Goal: Transaction & Acquisition: Purchase product/service

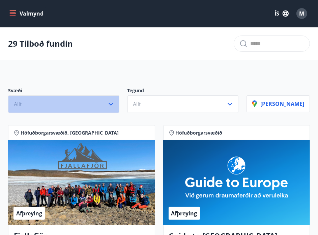
click at [105, 104] on button "Allt" at bounding box center [63, 104] width 111 height 18
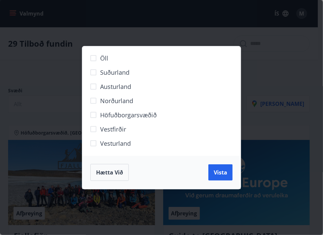
click at [173, 37] on div "Öll Suðurland [GEOGRAPHIC_DATA] Norðurland Höfuðborgarsvæðið [GEOGRAPHIC_DATA] …" at bounding box center [161, 117] width 323 height 235
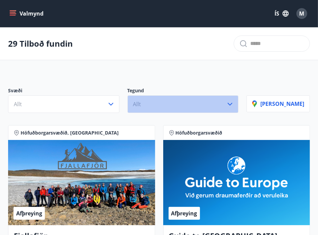
click at [195, 102] on button "Allt" at bounding box center [183, 104] width 111 height 18
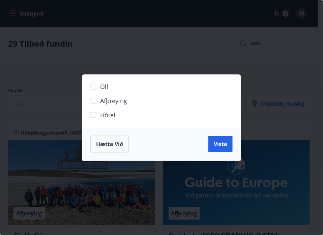
click at [189, 62] on div "Öll Afþreying Hótel Hætta við Vista" at bounding box center [161, 117] width 323 height 235
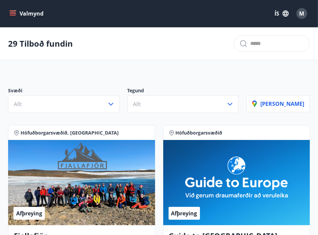
click at [21, 16] on button "Valmynd" at bounding box center [27, 13] width 38 height 12
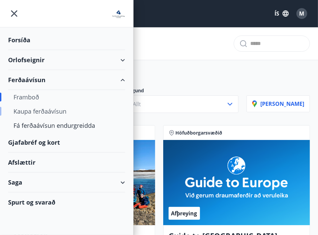
click at [28, 113] on div "Kaupa ferðaávísun" at bounding box center [67, 111] width 106 height 14
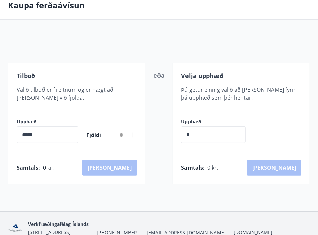
scroll to position [38, 0]
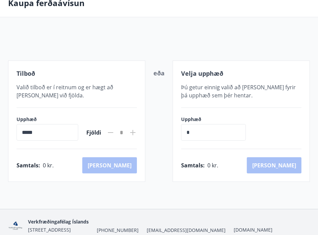
click at [55, 102] on div "Tilboð Valið tilboð er í reitnum og er hægt að [PERSON_NAME] við fjölda. Upphæð…" at bounding box center [76, 120] width 137 height 121
click at [46, 133] on input "*****" at bounding box center [48, 132] width 62 height 17
click at [131, 131] on icon at bounding box center [133, 132] width 8 height 8
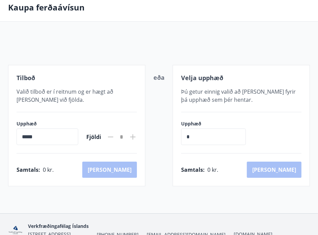
scroll to position [36, 0]
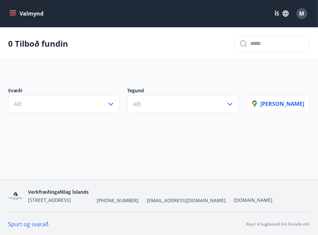
scroll to position [1, 0]
